Goal: Find specific page/section: Find specific page/section

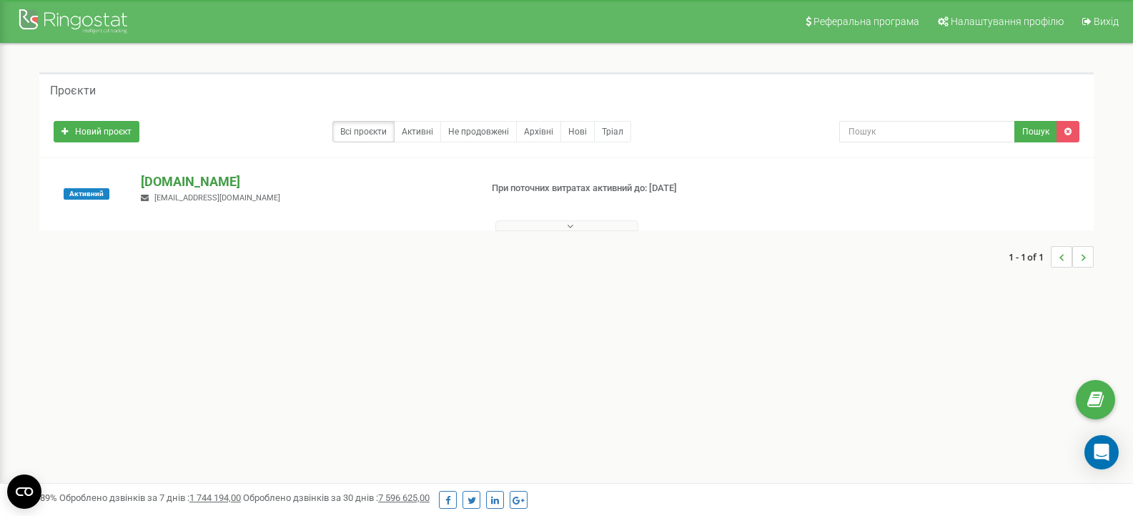
click at [199, 184] on p "[DOMAIN_NAME]" at bounding box center [304, 181] width 327 height 19
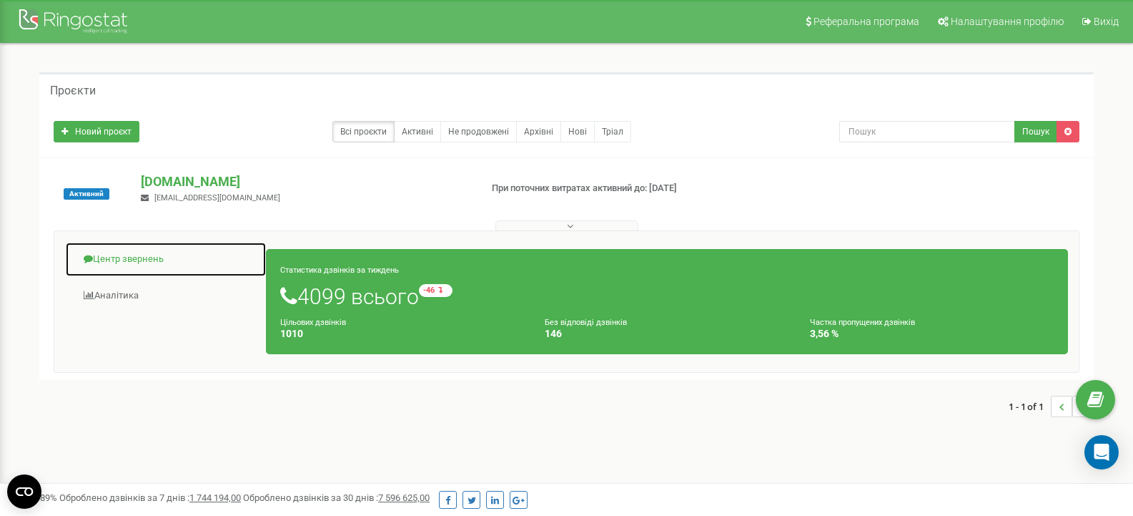
click at [135, 260] on link "Центр звернень" at bounding box center [166, 259] width 202 height 35
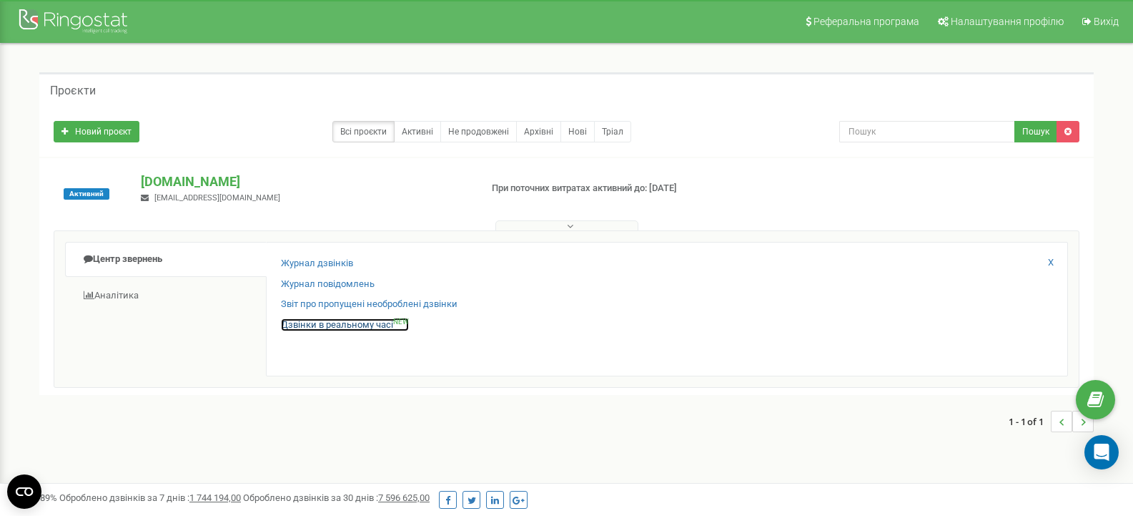
click at [322, 323] on link "Дзвінки в реальному часі NEW" at bounding box center [345, 325] width 128 height 14
